Goal: Task Accomplishment & Management: Use online tool/utility

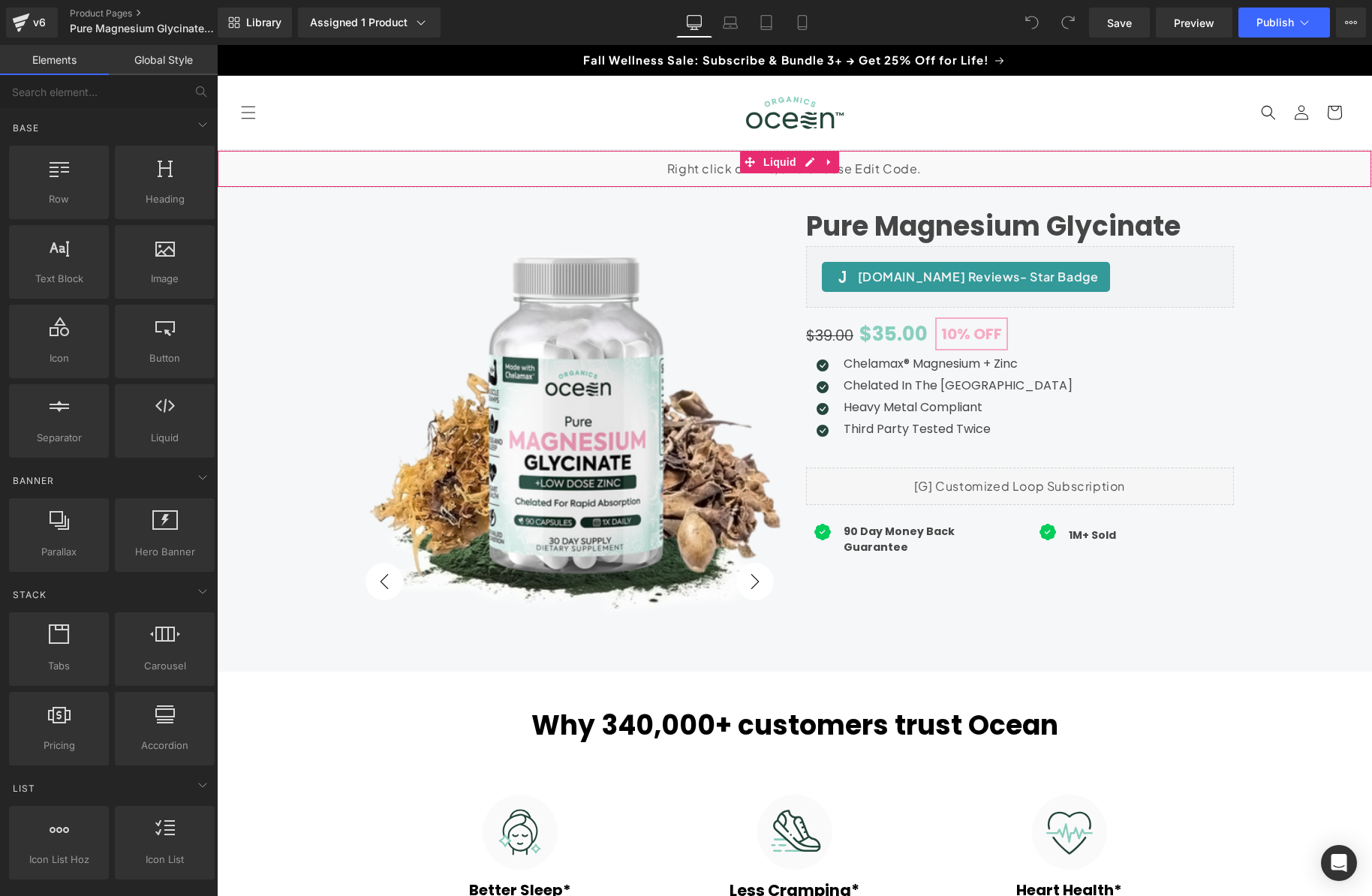
click at [655, 164] on div "Liquid" at bounding box center [795, 169] width 1155 height 38
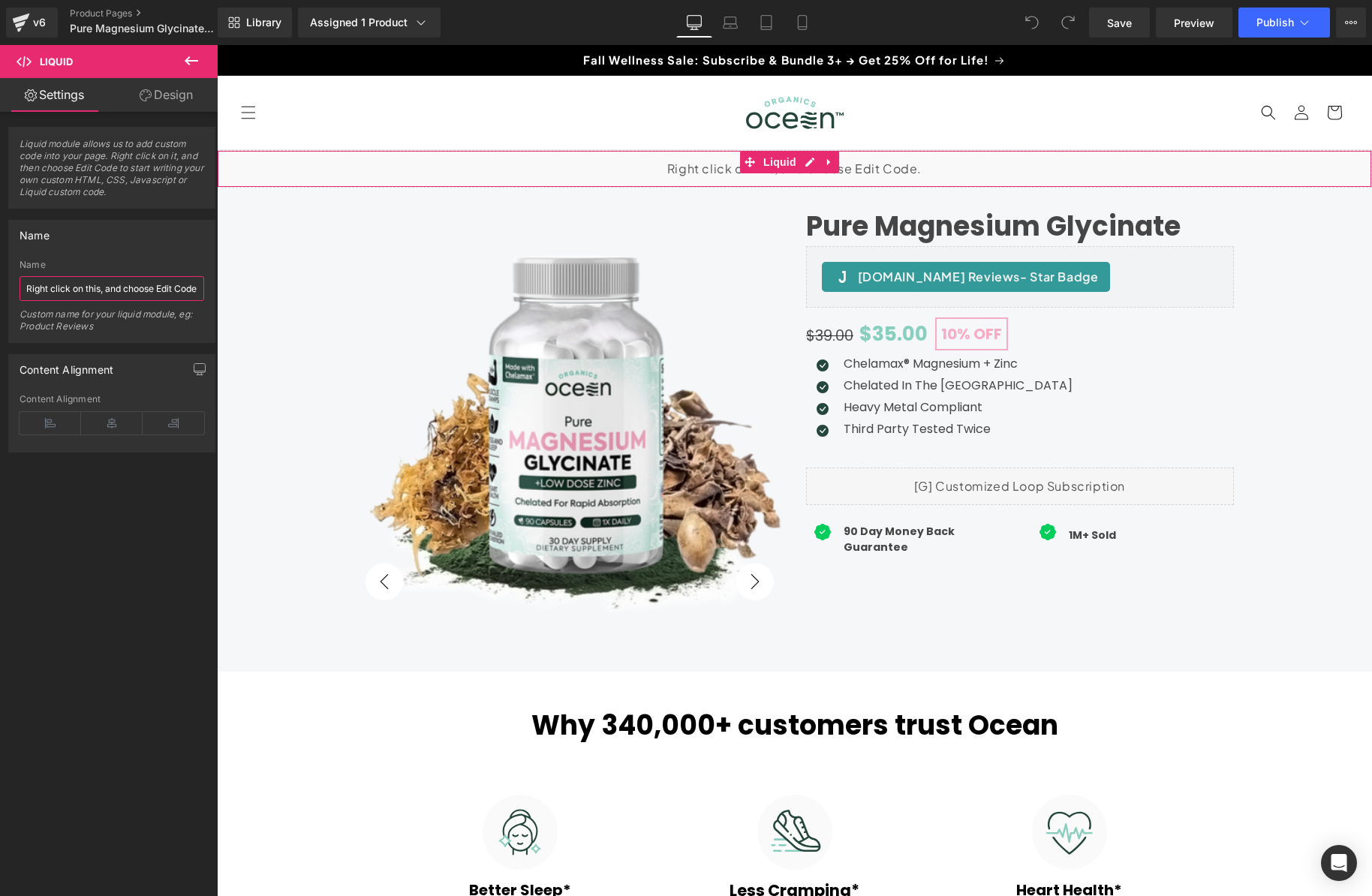
click at [140, 293] on input "Right click on this, and choose Edit Code." at bounding box center [112, 288] width 185 height 25
click at [190, 60] on icon at bounding box center [191, 60] width 18 height 18
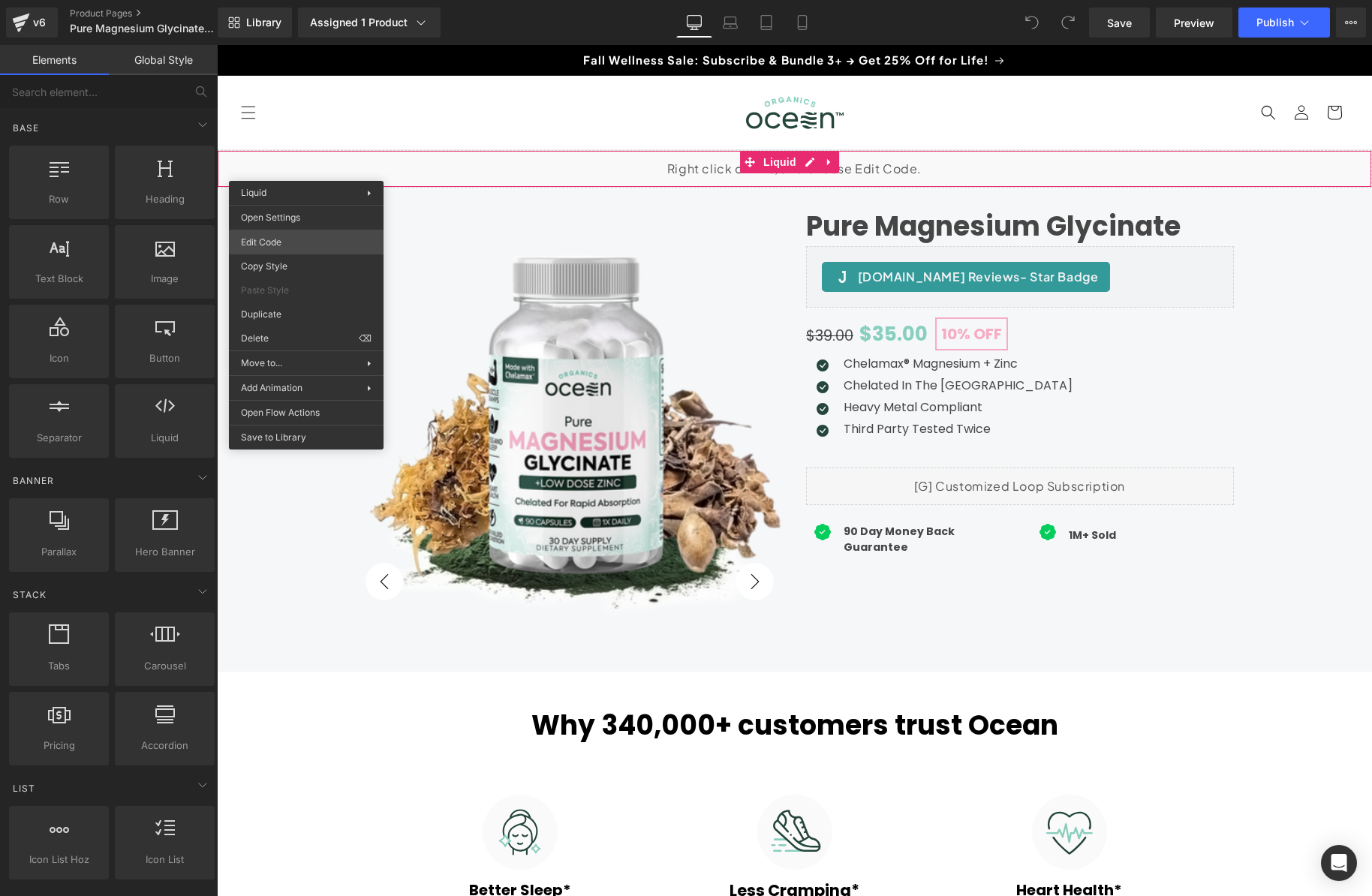
click at [287, 245] on body "You are previewing how the will restyle your page. You can not edit Elements in…" at bounding box center [686, 448] width 1372 height 896
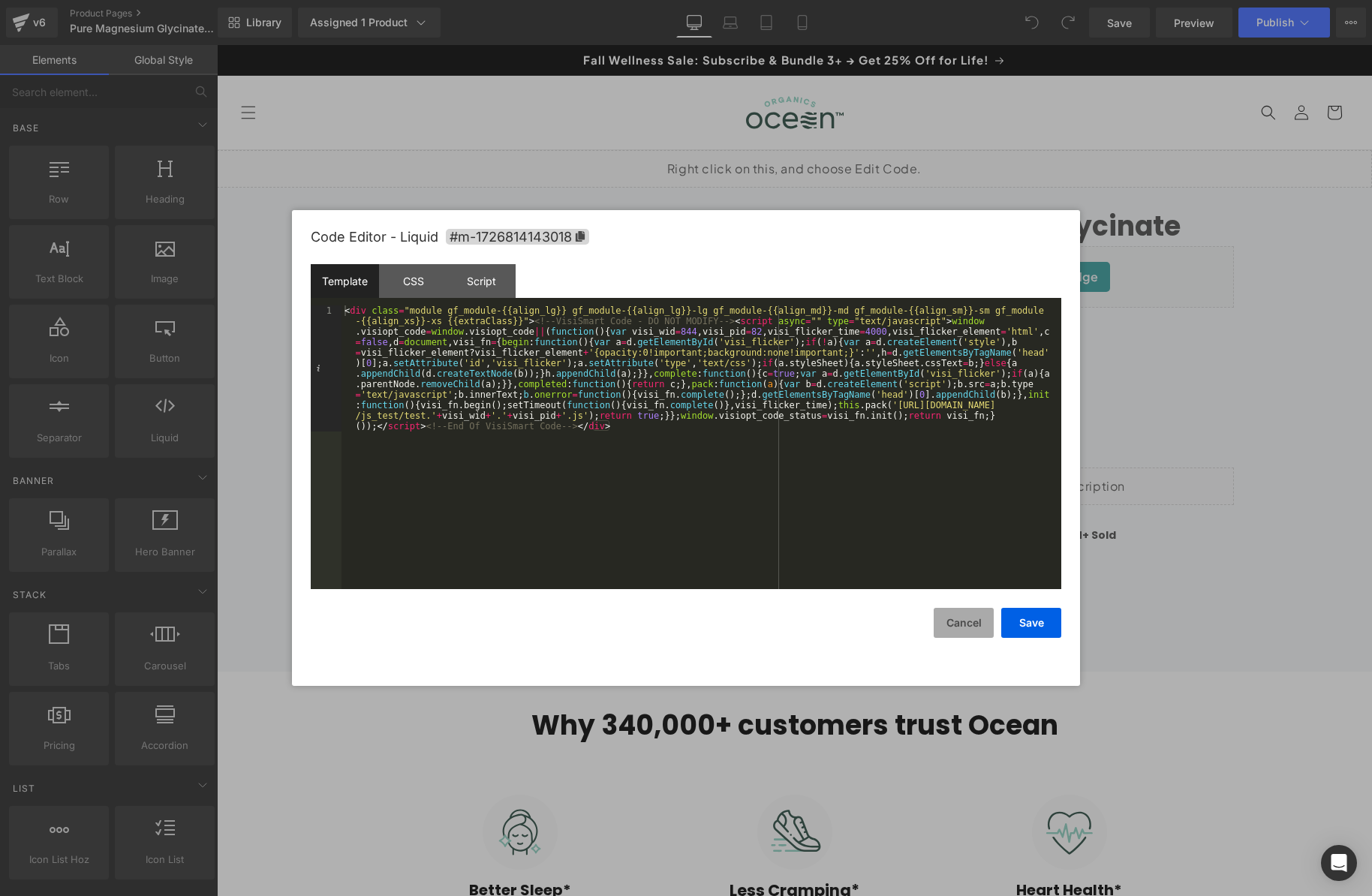
click at [958, 627] on button "Cancel" at bounding box center [963, 623] width 60 height 30
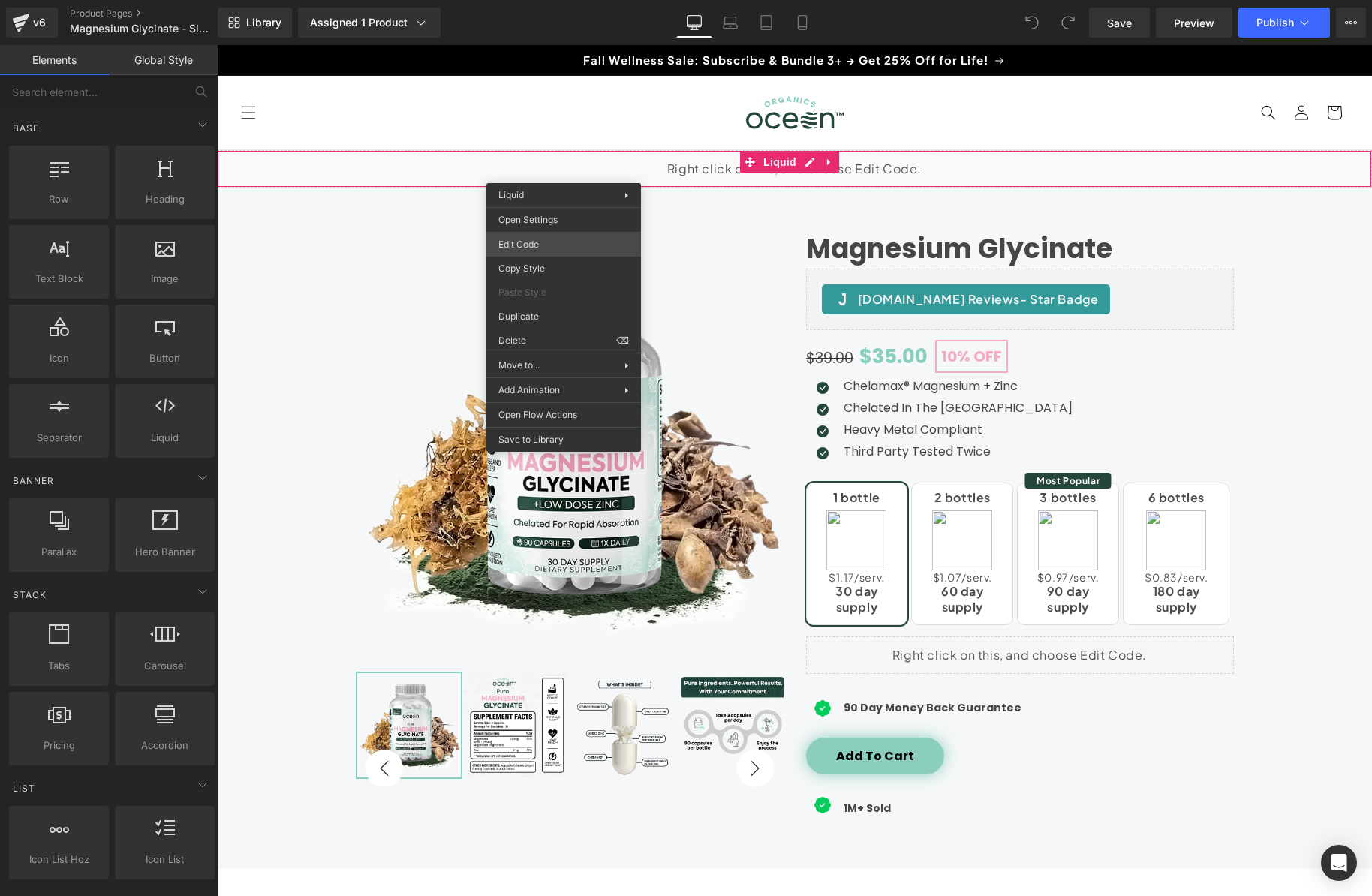
click at [563, 0] on div "You are previewing how the will restyle your page. You can not edit Elements in…" at bounding box center [686, 0] width 1372 height 0
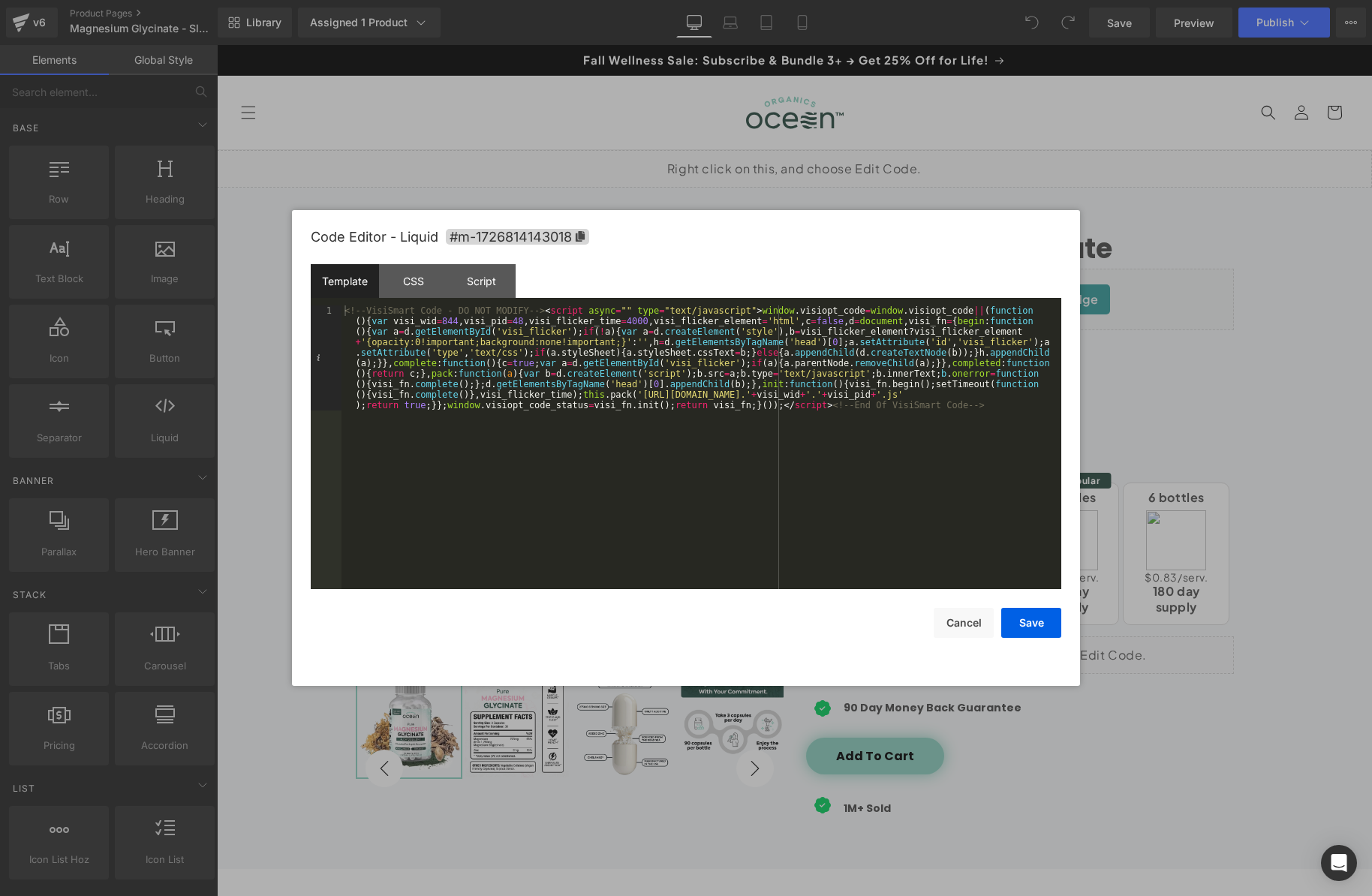
click at [1011, 261] on div "Code Editor - Liquid #m-1726814143018" at bounding box center [685, 236] width 750 height 54
click at [968, 627] on button "Cancel" at bounding box center [963, 623] width 60 height 30
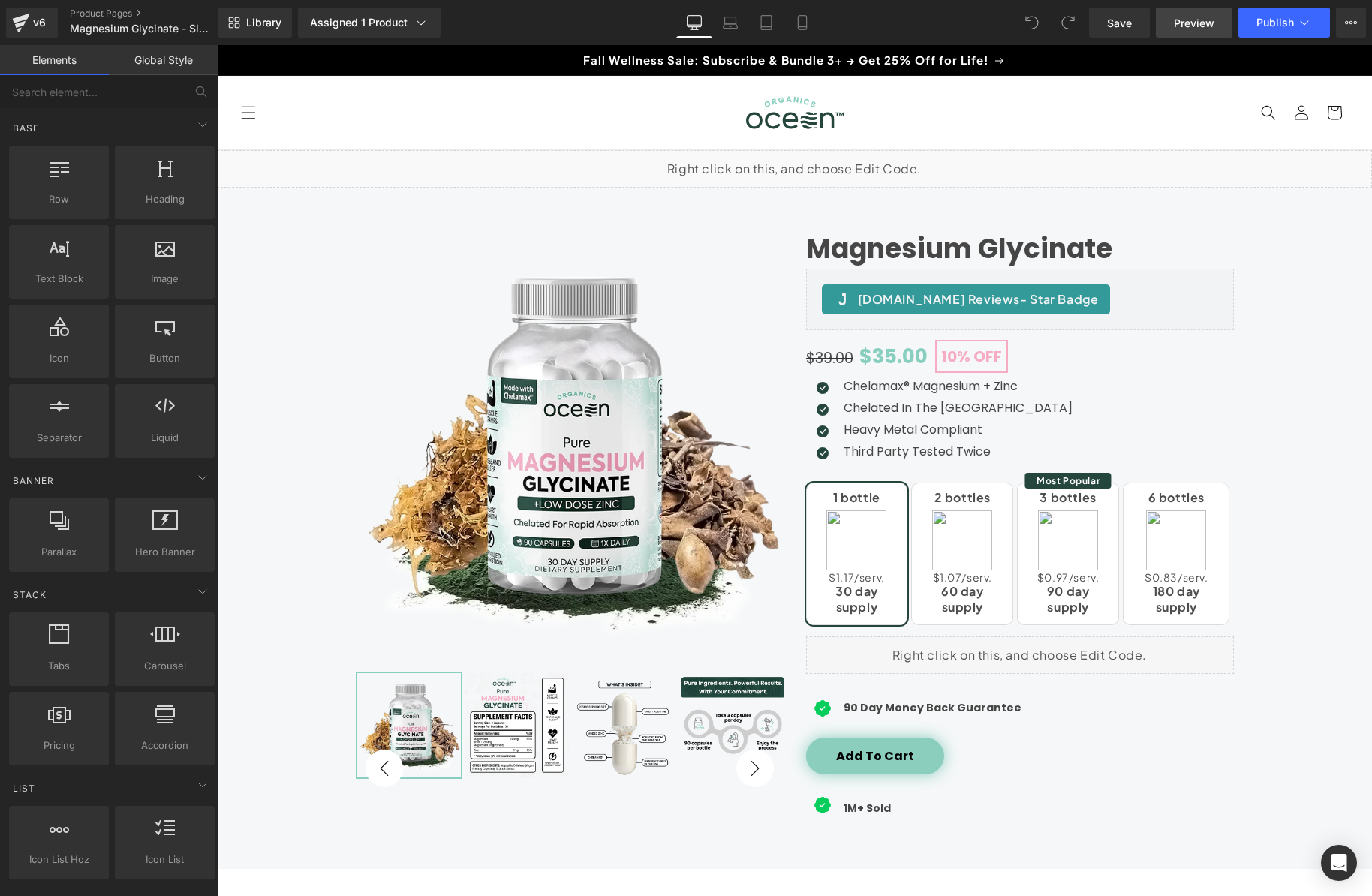
click at [1193, 21] on span "Preview" at bounding box center [1193, 23] width 40 height 16
click at [88, 16] on link "Product Pages" at bounding box center [156, 13] width 173 height 12
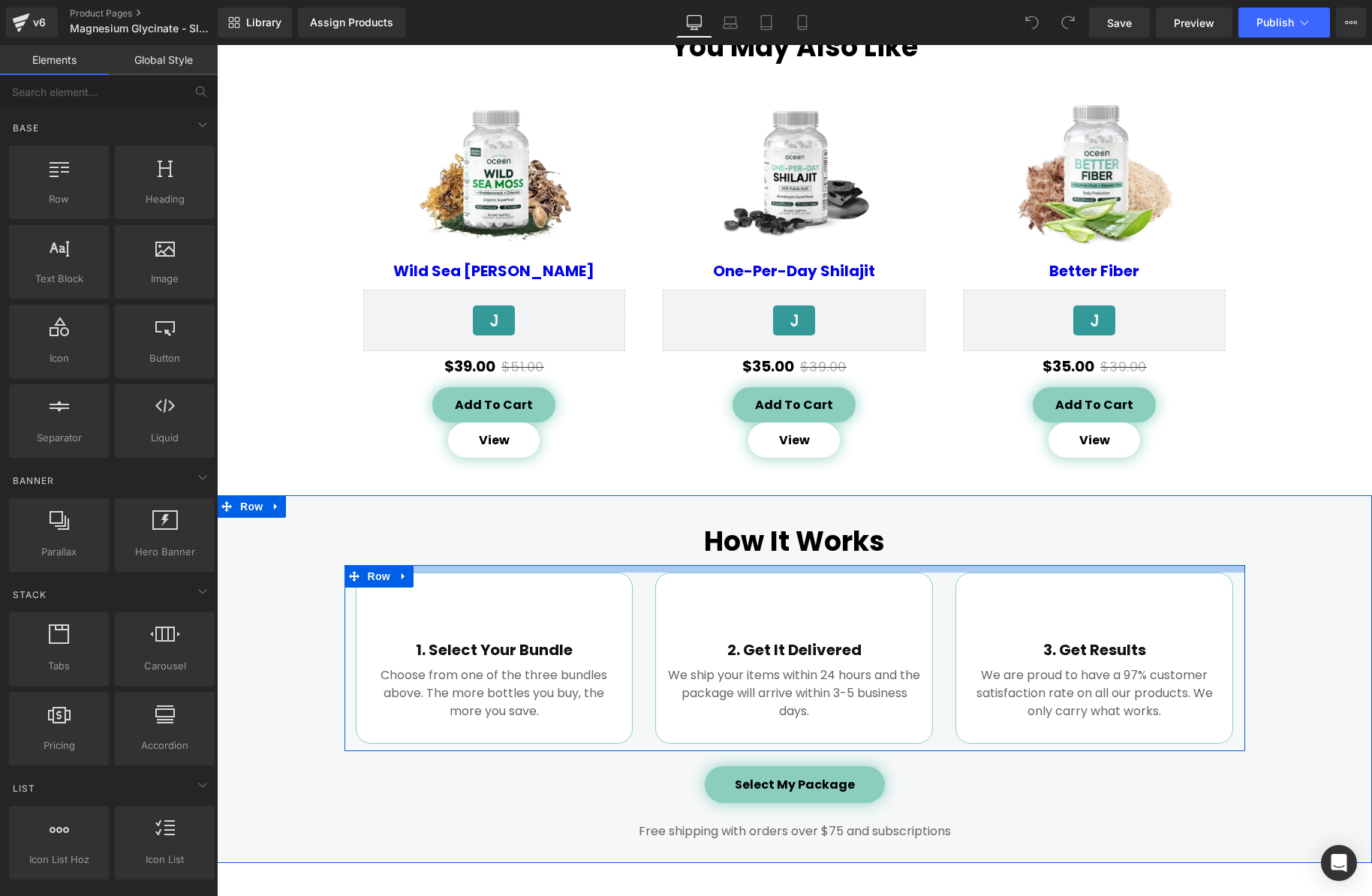
scroll to position [1164, 0]
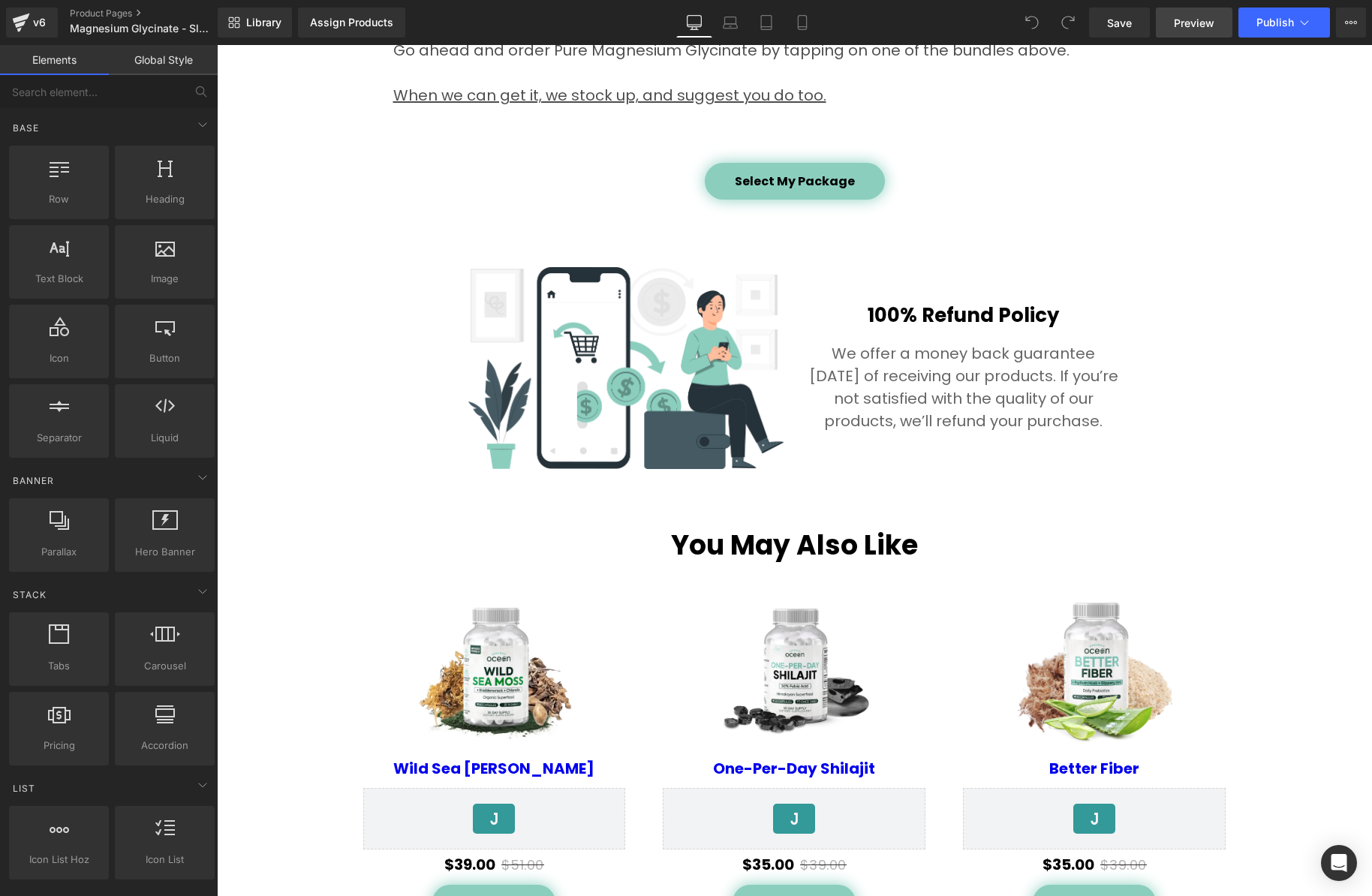
click at [1210, 17] on span "Preview" at bounding box center [1193, 23] width 40 height 16
